Goal: Task Accomplishment & Management: Use online tool/utility

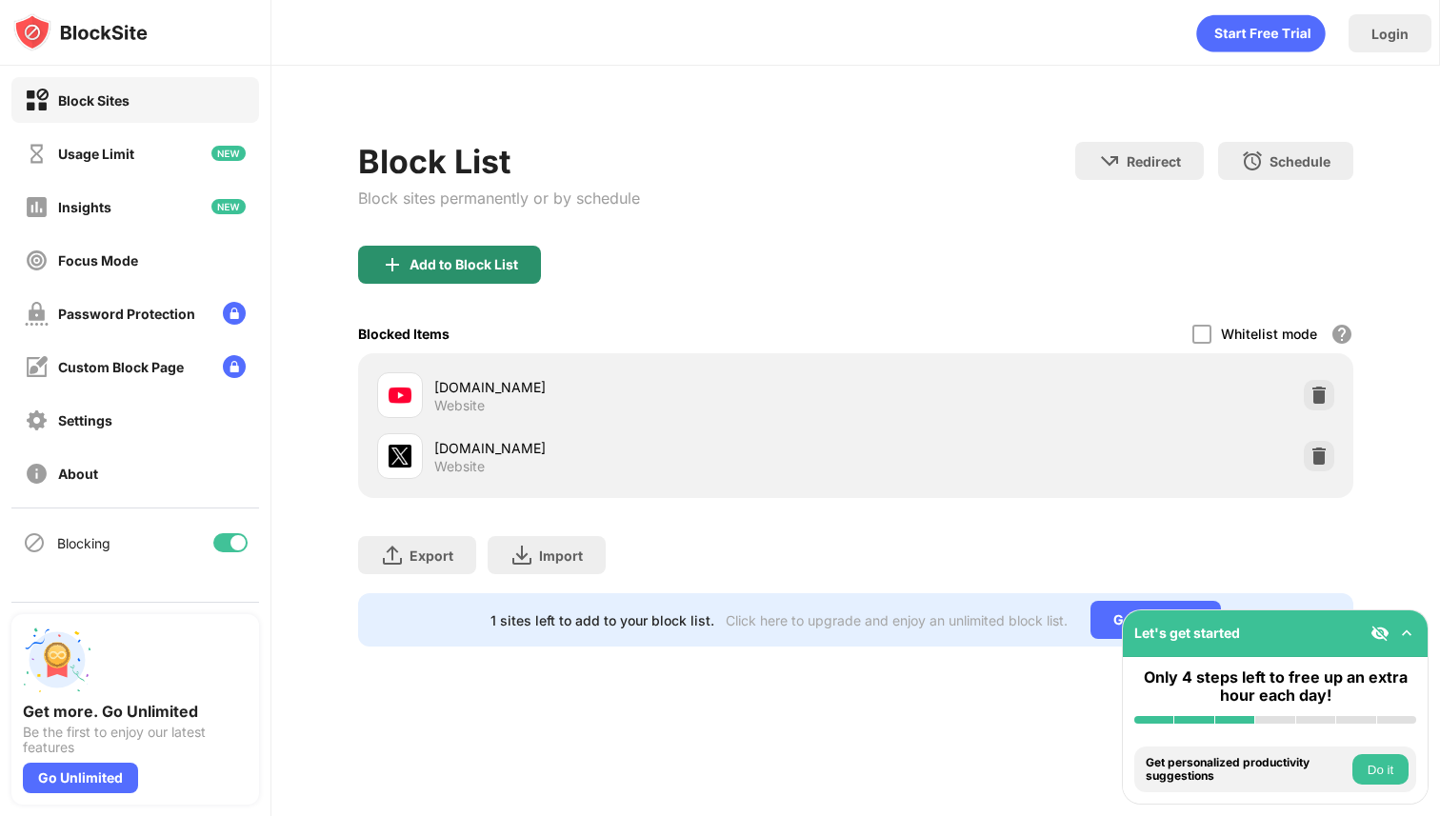
click at [509, 252] on div "Add to Block List" at bounding box center [449, 265] width 183 height 38
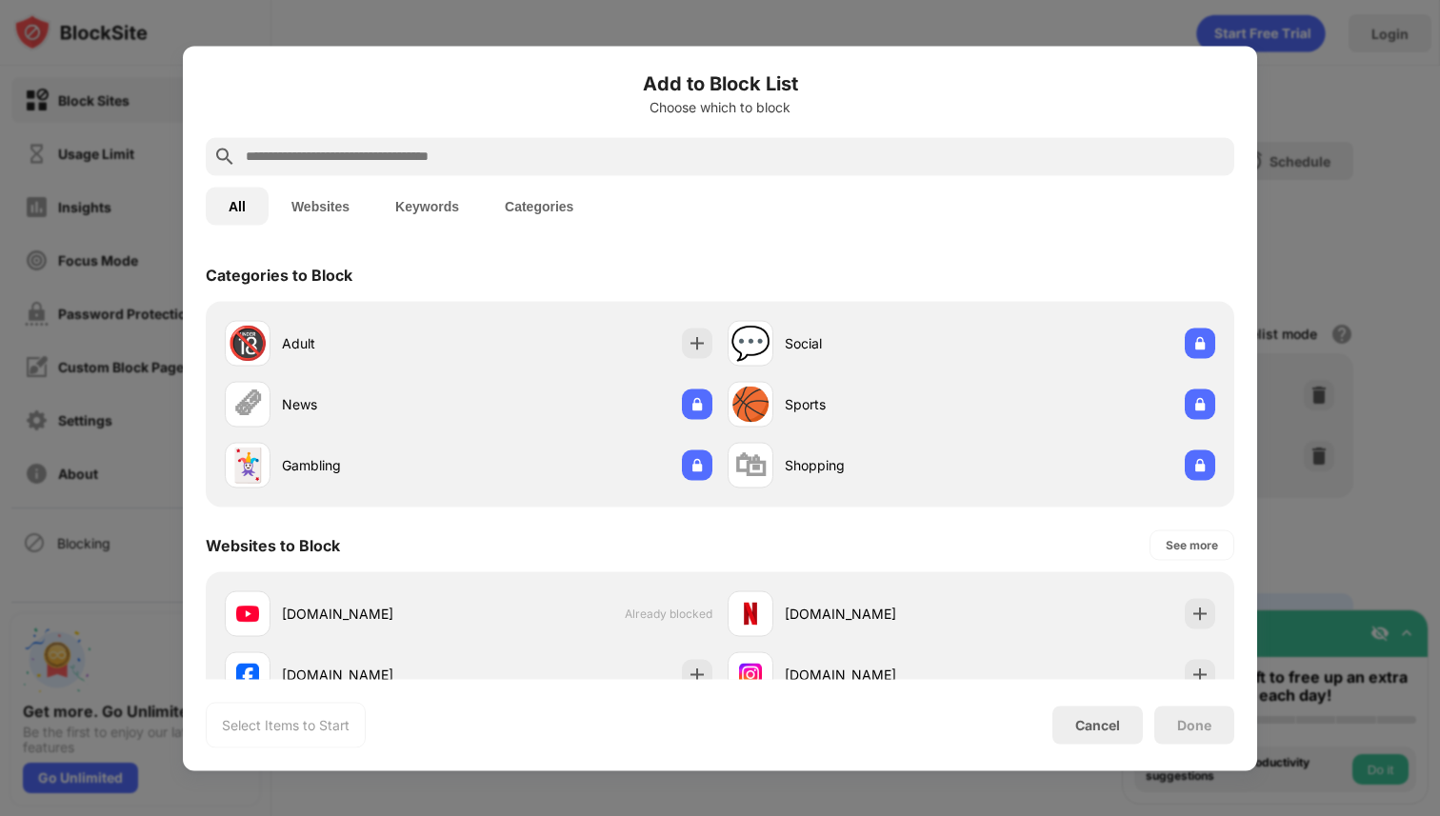
click at [446, 175] on div "All Websites Keywords Categories" at bounding box center [720, 205] width 1029 height 61
click at [412, 164] on input "text" at bounding box center [735, 156] width 983 height 23
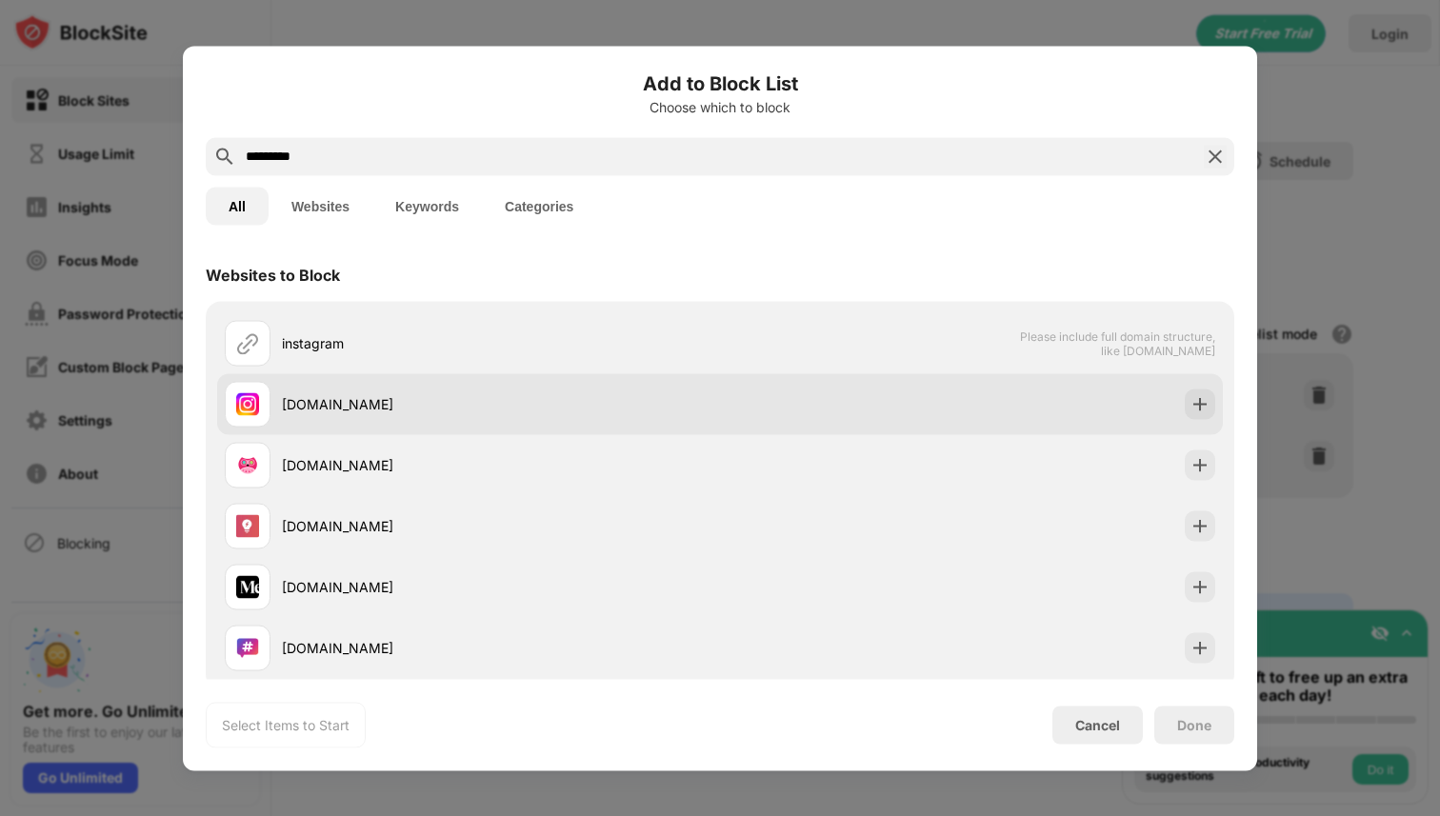
type input "*********"
click at [301, 405] on div "[DOMAIN_NAME]" at bounding box center [501, 404] width 438 height 20
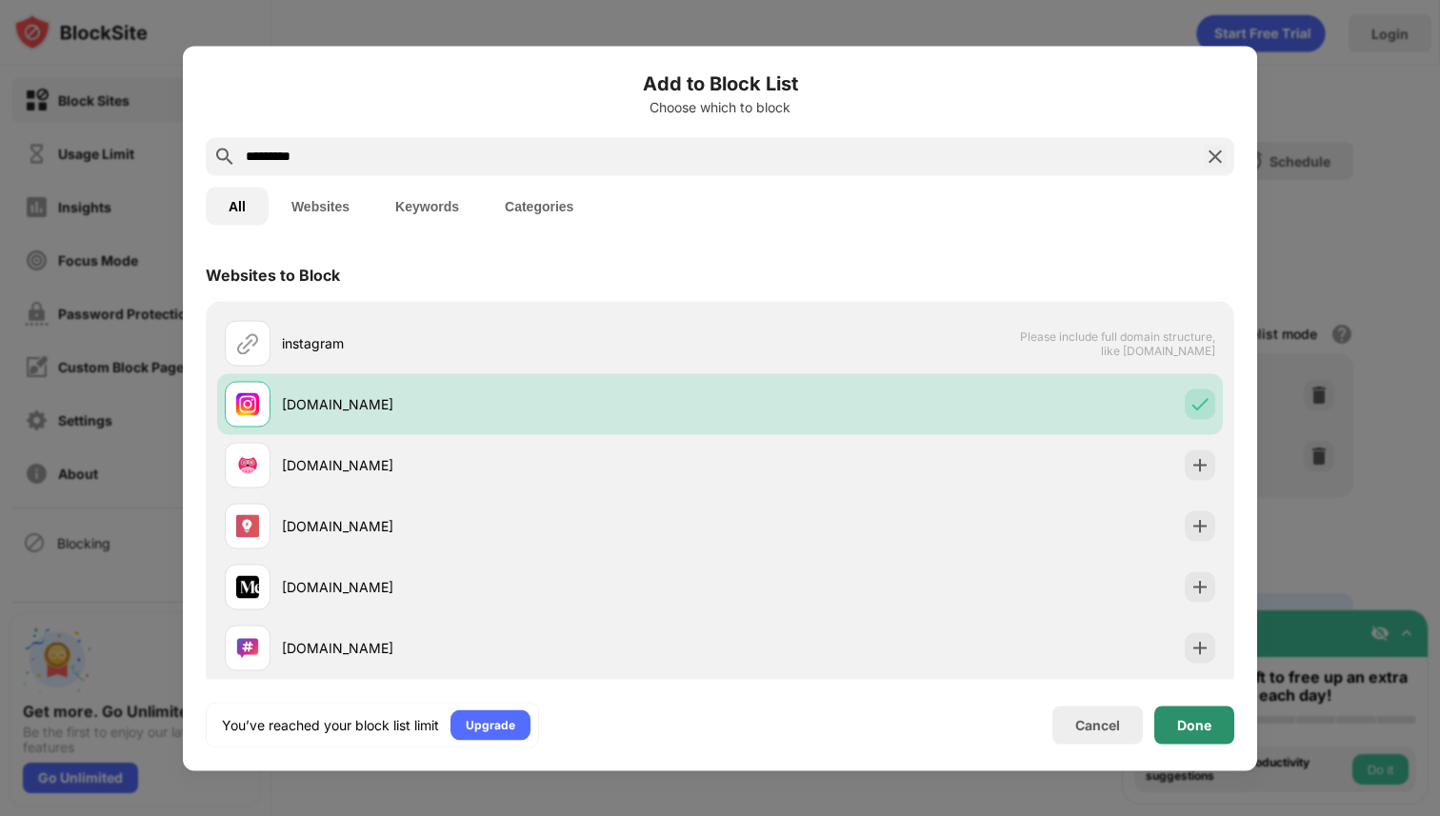
click at [1160, 715] on div "Done" at bounding box center [1195, 725] width 80 height 38
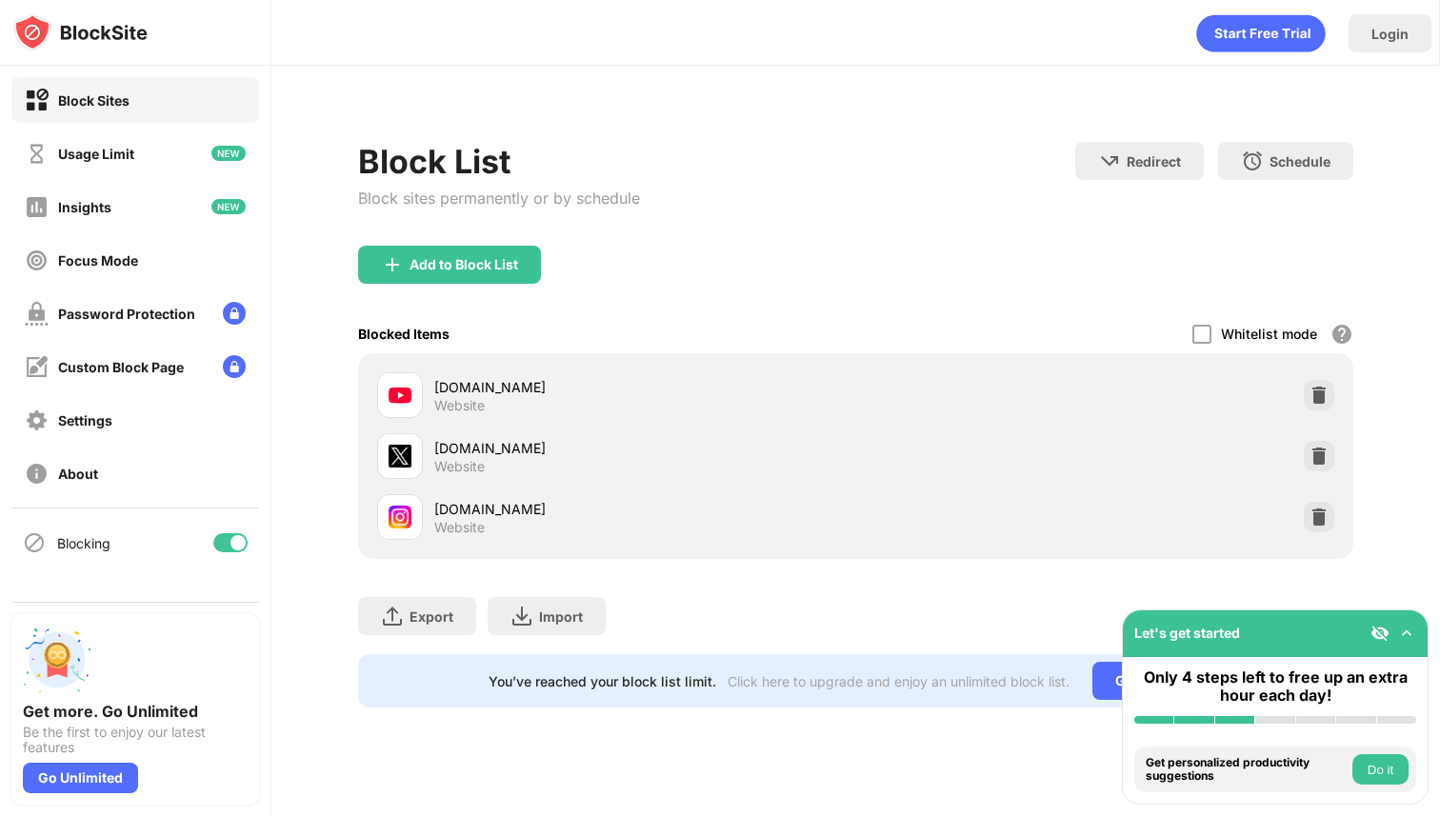
click at [831, 212] on div "Block List Block sites permanently or by schedule Redirect Choose a site to be …" at bounding box center [856, 194] width 997 height 104
